Goal: Transaction & Acquisition: Purchase product/service

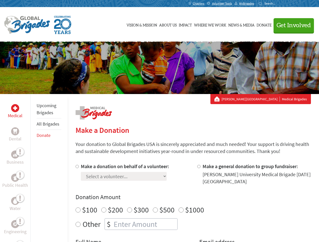
click at [279, 4] on div "Search for:" at bounding box center [268, 4] width 20 height 4
click at [291, 25] on span "Get Involved" at bounding box center [293, 25] width 34 height 6
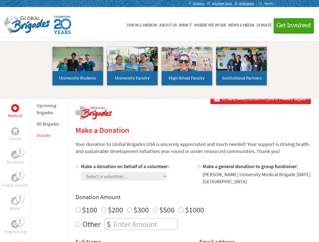
click at [160, 68] on li "High School Faculty" at bounding box center [187, 66] width 55 height 46
click at [33, 168] on div "Upcoming Brigades All Brigades Donate" at bounding box center [48, 215] width 37 height 242
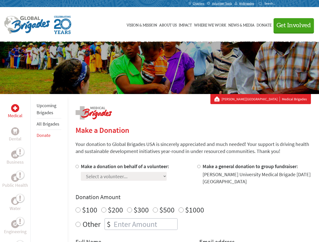
click at [193, 203] on div "Donation Amount $100 $200 $300 $500 $1000 Other $" at bounding box center [192, 211] width 235 height 37
click at [76, 167] on input "Make a donation on behalf of a volunteer:" at bounding box center [76, 166] width 3 height 3
radio input "true"
click at [198, 167] on input "Make a general donation to group fundraiser:" at bounding box center [198, 166] width 3 height 3
radio input "true"
